Goal: Task Accomplishment & Management: Manage account settings

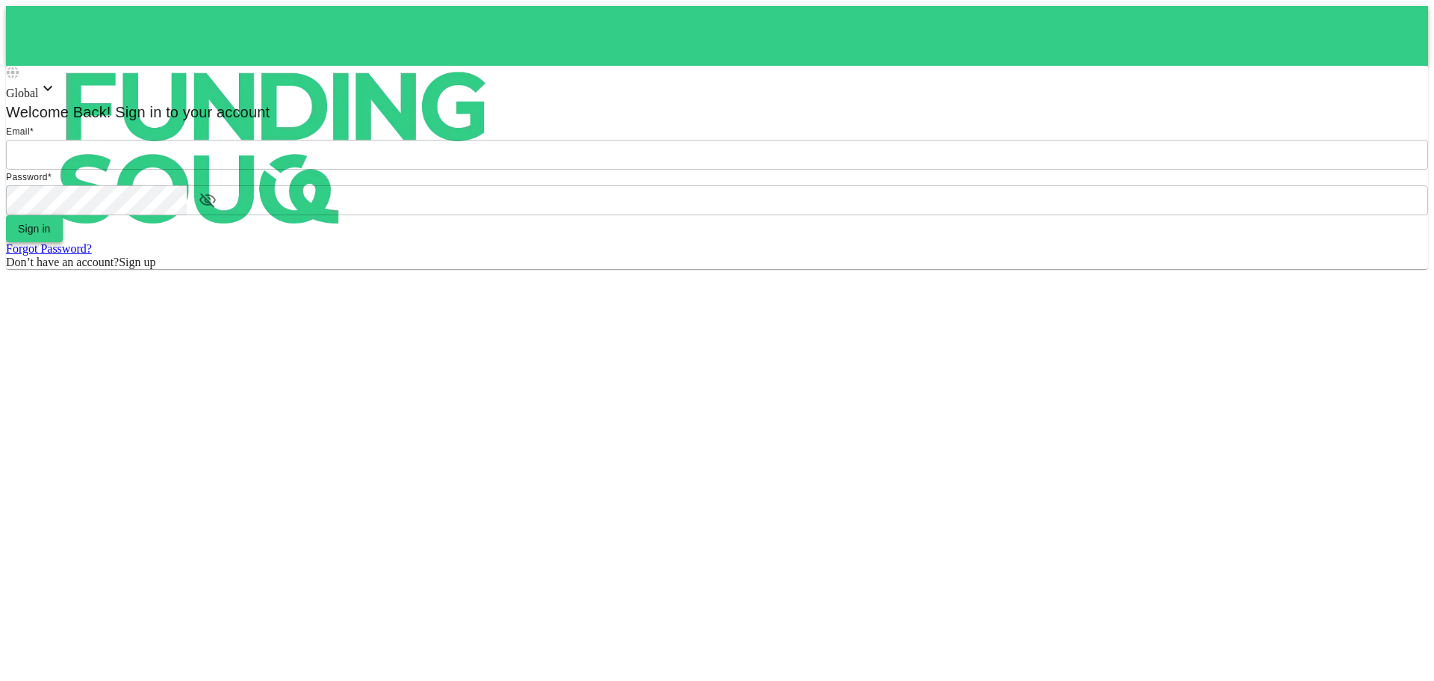
type input "[EMAIL_ADDRESS][DOMAIN_NAME]"
click at [63, 242] on button "Sign in" at bounding box center [34, 228] width 57 height 27
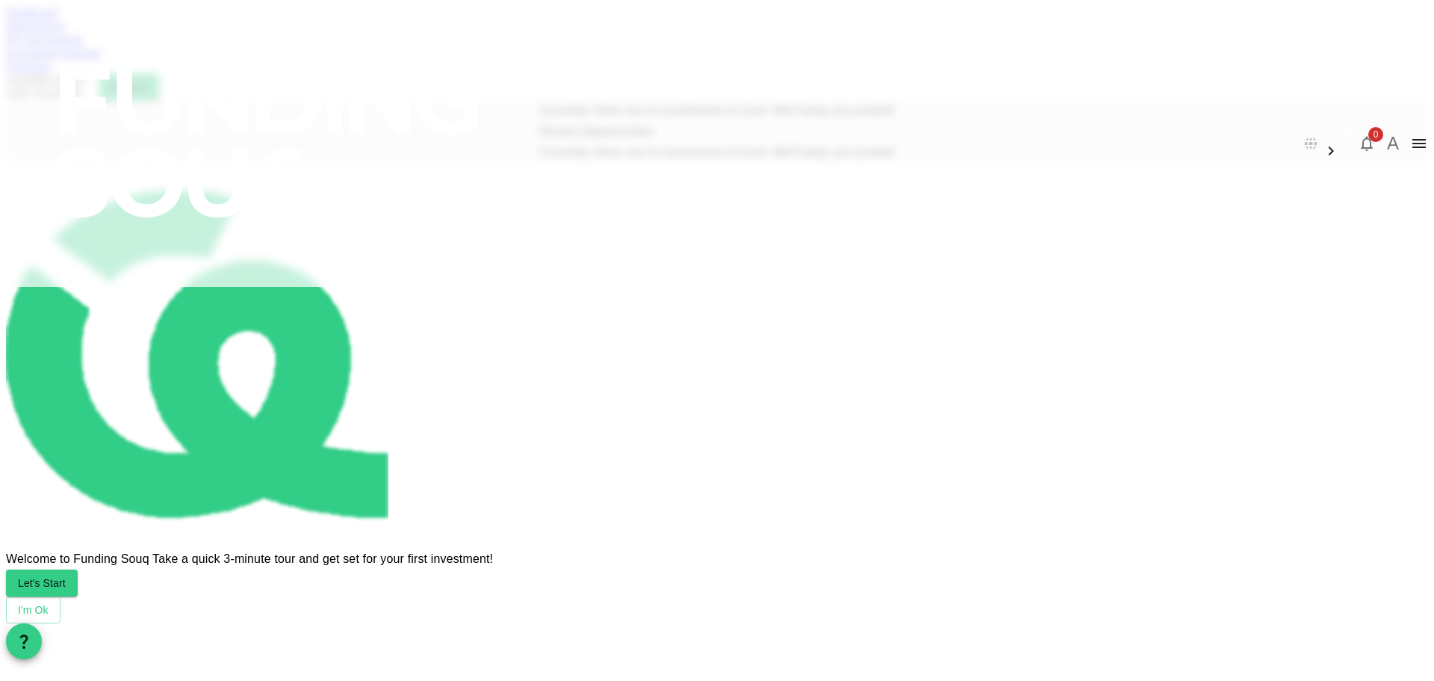
click at [58, 19] on link "Dashboard" at bounding box center [32, 12] width 52 height 13
